Goal: Information Seeking & Learning: Find contact information

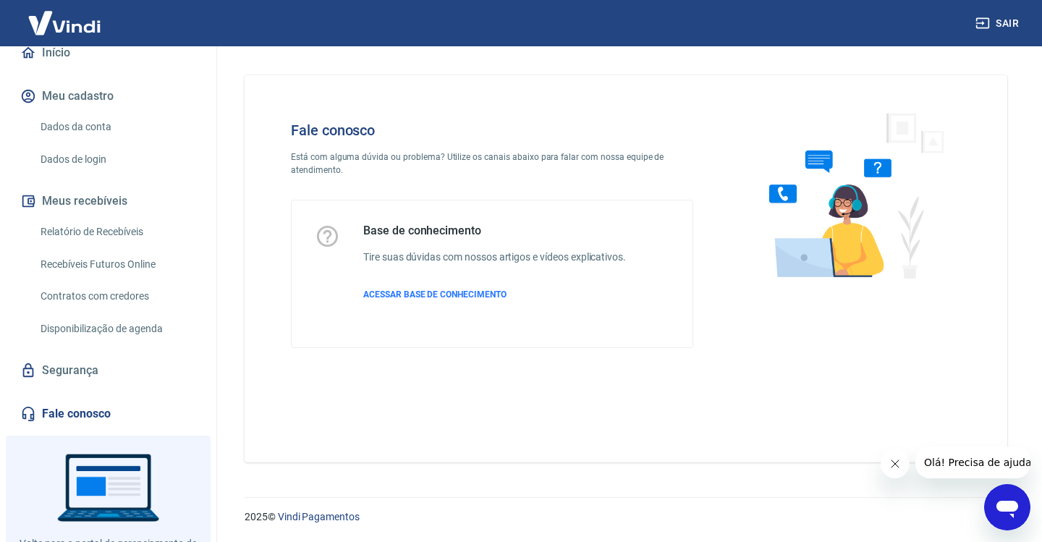
scroll to position [223, 0]
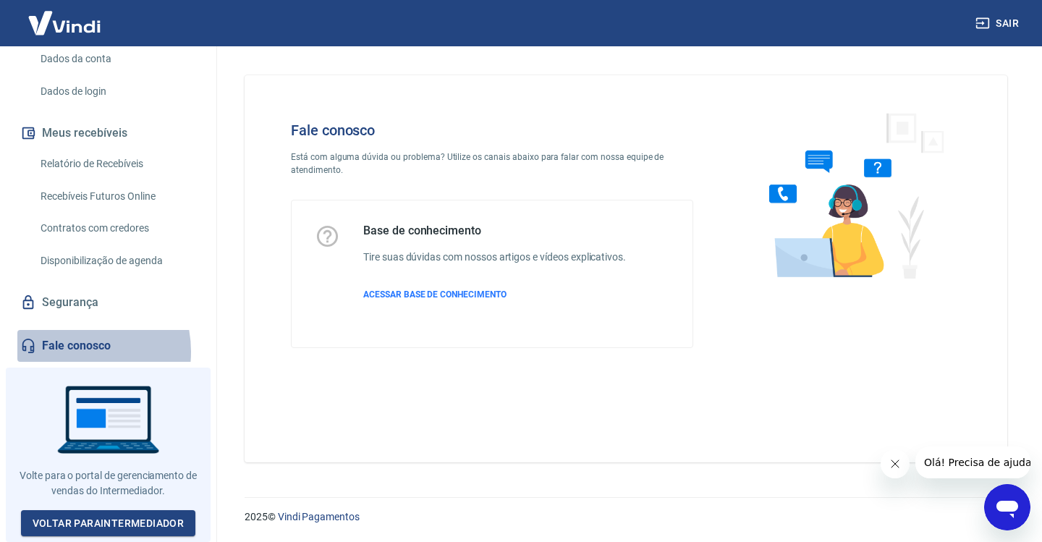
click at [69, 357] on link "Fale conosco" at bounding box center [108, 346] width 182 height 32
drag, startPoint x: 326, startPoint y: 240, endPoint x: 395, endPoint y: 252, distance: 69.2
click at [327, 240] on icon at bounding box center [327, 236] width 25 height 25
click at [830, 185] on img at bounding box center [851, 194] width 220 height 193
click at [809, 264] on img at bounding box center [851, 194] width 220 height 193
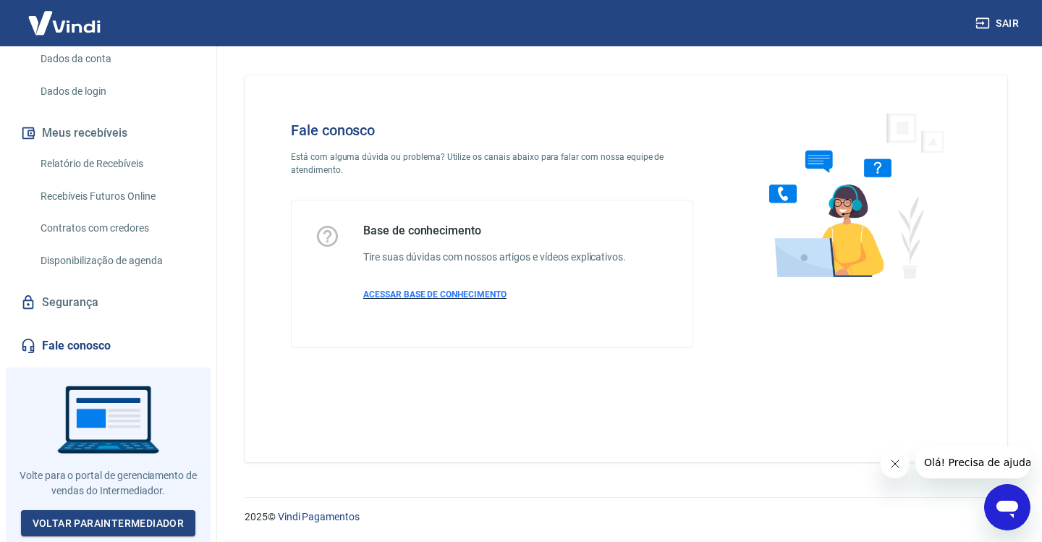
click at [397, 291] on span "ACESSAR BASE DE CONHECIMENTO" at bounding box center [434, 295] width 143 height 10
click at [1013, 14] on button "Sair" at bounding box center [999, 23] width 52 height 27
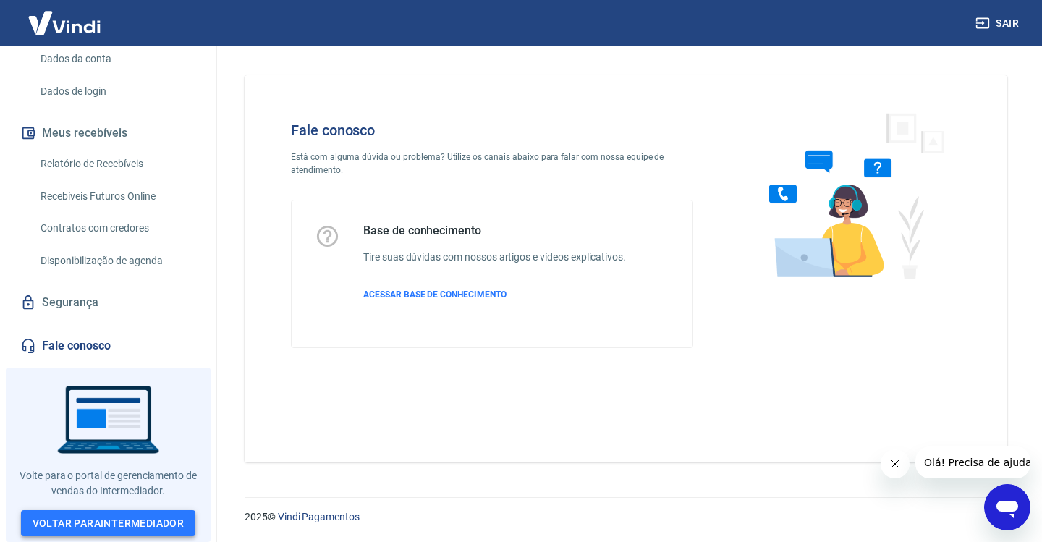
click at [130, 528] on link "Voltar para Intermediador" at bounding box center [108, 523] width 175 height 27
